Goal: Information Seeking & Learning: Understand process/instructions

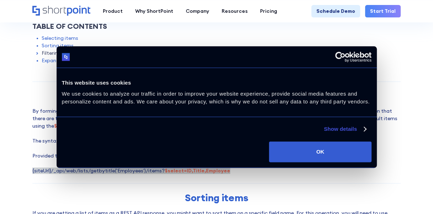
scroll to position [249, 0]
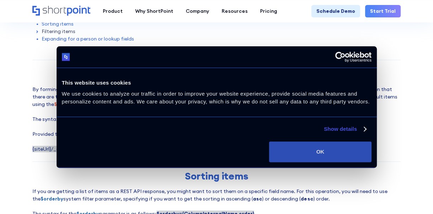
click at [323, 149] on button "OK" at bounding box center [320, 152] width 102 height 21
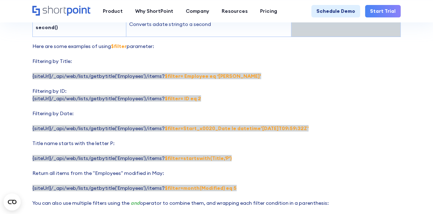
scroll to position [1031, 0]
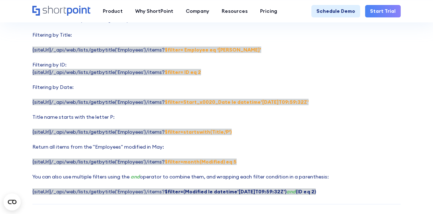
drag, startPoint x: 160, startPoint y: 98, endPoint x: 345, endPoint y: 99, distance: 184.9
click at [345, 99] on p "Here are some examples of using $filter parameter: Filtering by Title: {siteUrl…" at bounding box center [216, 105] width 368 height 179
drag, startPoint x: 345, startPoint y: 99, endPoint x: 287, endPoint y: 100, distance: 58.0
copy strong "$filter=Start_x0020_Date le datetime'[DATE]T09:59:32Z'"
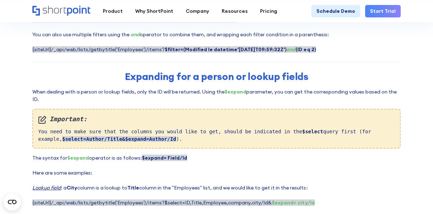
scroll to position [1209, 0]
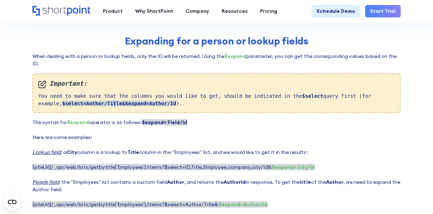
click at [86, 101] on strong "$select=Author/Title&$expand=Author/Id" at bounding box center [119, 104] width 114 height 6
drag, startPoint x: 86, startPoint y: 100, endPoint x: 126, endPoint y: 99, distance: 40.2
click at [126, 101] on strong "$select=Author/Title&$expand=Author/Id" at bounding box center [119, 104] width 114 height 6
drag, startPoint x: 126, startPoint y: 99, endPoint x: 97, endPoint y: 105, distance: 29.3
click at [99, 105] on div "Important: You need to make sure that the columns you would like to get, should…" at bounding box center [216, 93] width 368 height 40
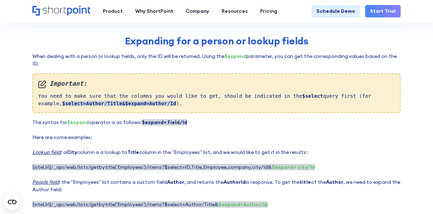
click at [85, 101] on strong "$select=Author/Title&$expand=Author/Id" at bounding box center [119, 104] width 114 height 6
drag, startPoint x: 85, startPoint y: 101, endPoint x: 138, endPoint y: 101, distance: 53.3
click at [138, 101] on strong "$select=Author/Title&$expand=Author/Id" at bounding box center [119, 104] width 114 height 6
copy strong "Title&$expand=Author/Id"
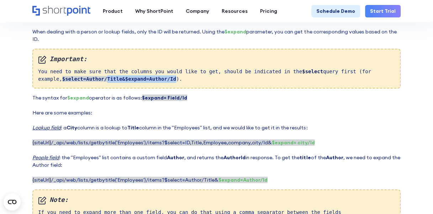
scroll to position [1245, 0]
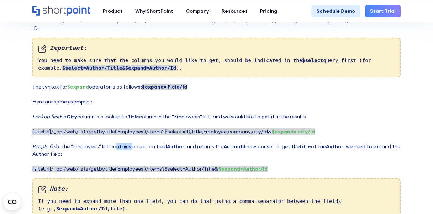
drag, startPoint x: 117, startPoint y: 145, endPoint x: 133, endPoint y: 143, distance: 15.8
click at [133, 143] on p "The syntax for $expand operator is as follows: $expand= Field/Id ‍ Here are som…" at bounding box center [216, 128] width 368 height 90
drag, startPoint x: 133, startPoint y: 143, endPoint x: 105, endPoint y: 153, distance: 30.3
click at [105, 153] on p "The syntax for $expand operator is as follows: $expand= Field/Id ‍ Here are som…" at bounding box center [216, 128] width 368 height 90
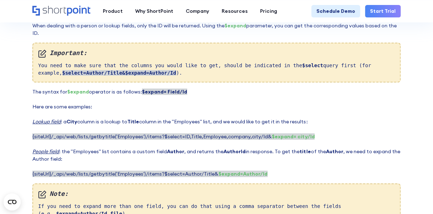
scroll to position [1209, 0]
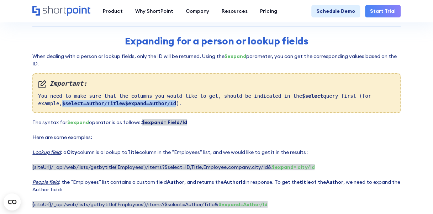
drag, startPoint x: 37, startPoint y: 101, endPoint x: 143, endPoint y: 100, distance: 106.0
click at [143, 100] on div "Important: You need to make sure that the columns you would like to get, should…" at bounding box center [216, 93] width 368 height 40
copy strong "$select=Author/Title&$expand=Author/Id"
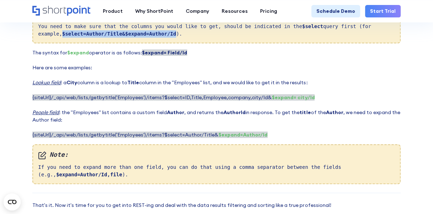
scroll to position [1245, 0]
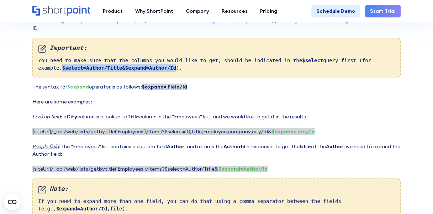
click at [94, 65] on strong "$select=Author/Title&$expand=Author/Id" at bounding box center [119, 68] width 114 height 6
click at [98, 65] on strong "$select=Author/Title&$expand=Author/Id" at bounding box center [119, 68] width 114 height 6
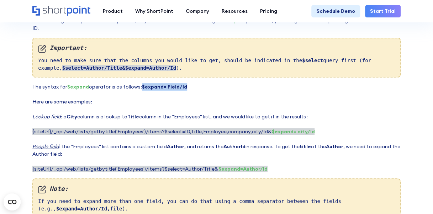
drag, startPoint x: 140, startPoint y: 81, endPoint x: 186, endPoint y: 79, distance: 45.9
copy strong "$expand= Field/Id"
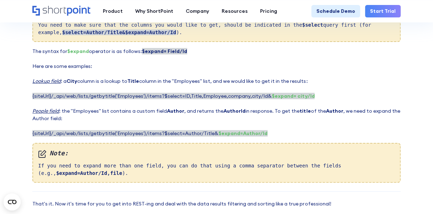
click at [127, 78] on p "The syntax for $expand operator is as follows: $expand= Field/Id ‍ Here are som…" at bounding box center [216, 93] width 368 height 90
click at [188, 93] on span "{siteUrl}/_api/web/lists/getbytitle('Employees')/items?$select=ID,Title,Employe…" at bounding box center [173, 96] width 282 height 6
click at [203, 95] on span "{siteUrl}/_api/web/lists/getbytitle('Employees')/items?$select=ID,Title,Employe…" at bounding box center [173, 96] width 282 height 6
drag, startPoint x: 203, startPoint y: 95, endPoint x: 172, endPoint y: 99, distance: 30.9
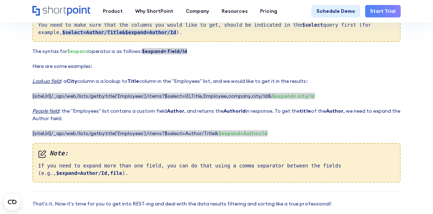
click at [172, 99] on p "The syntax for $expand operator is as follows: $expand= Field/Id ‍ Here are som…" at bounding box center [216, 93] width 368 height 90
